Goal: Find specific page/section: Find specific page/section

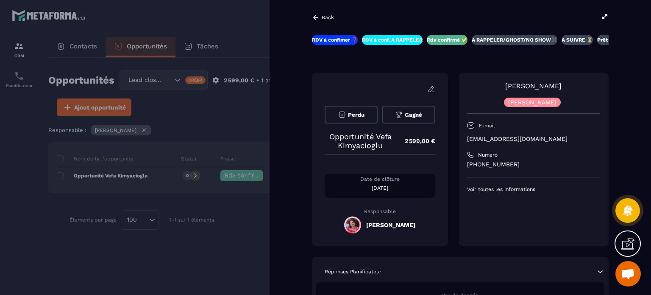
click at [326, 18] on p "Back" at bounding box center [328, 17] width 12 height 6
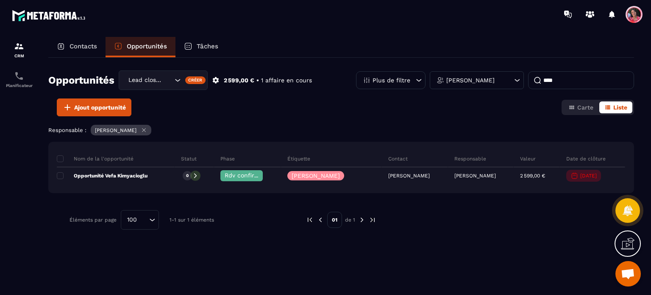
drag, startPoint x: 92, startPoint y: 53, endPoint x: 92, endPoint y: 47, distance: 5.9
click at [92, 53] on div "Contacts" at bounding box center [76, 47] width 57 height 20
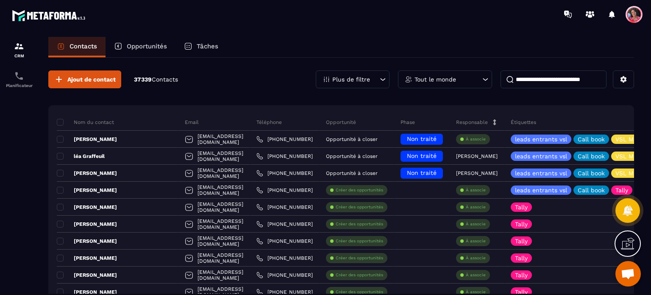
click at [557, 80] on input at bounding box center [554, 79] width 106 height 18
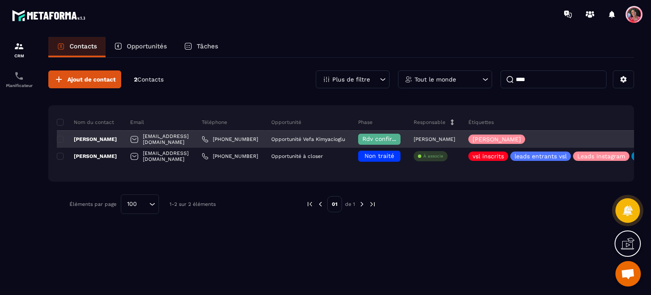
type input "****"
click at [93, 139] on p "[PERSON_NAME]" at bounding box center [87, 139] width 60 height 7
